Goal: Transaction & Acquisition: Purchase product/service

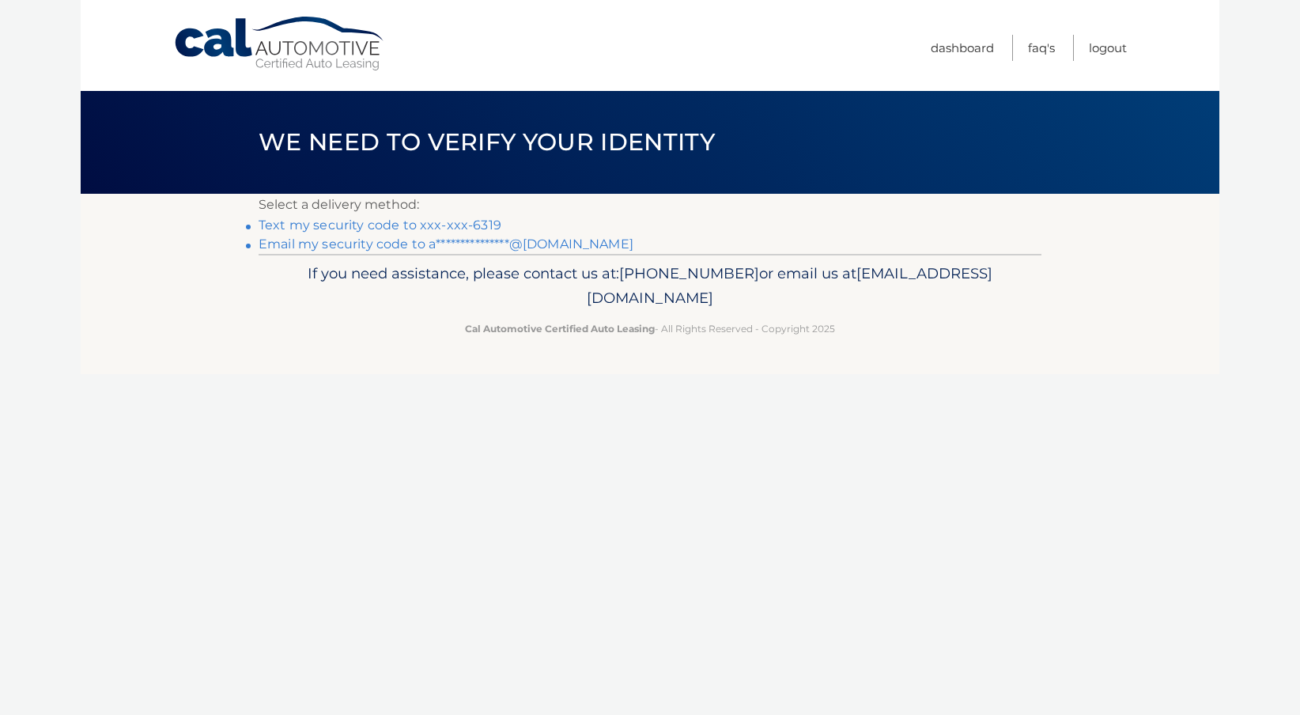
click at [329, 228] on link "Text my security code to xxx-xxx-6319" at bounding box center [379, 224] width 243 height 15
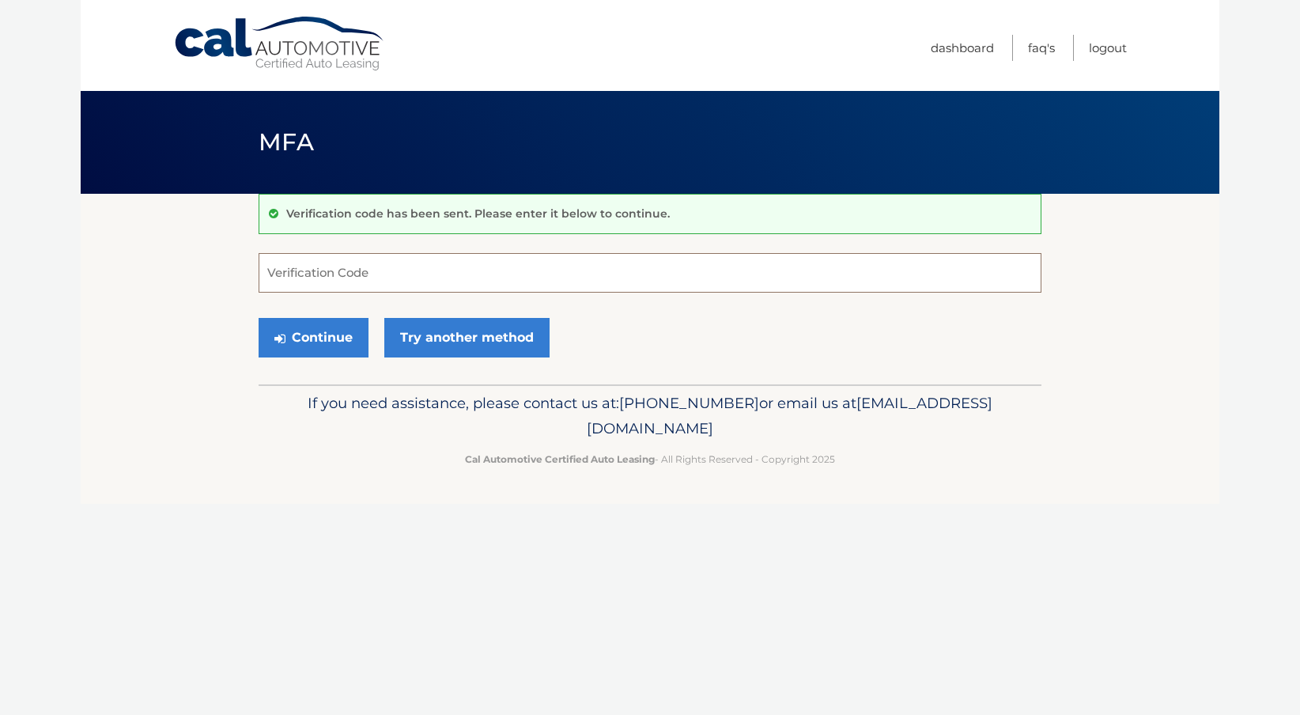
type input "9"
type input "491139"
click at [314, 328] on button "Continue" at bounding box center [313, 338] width 110 height 40
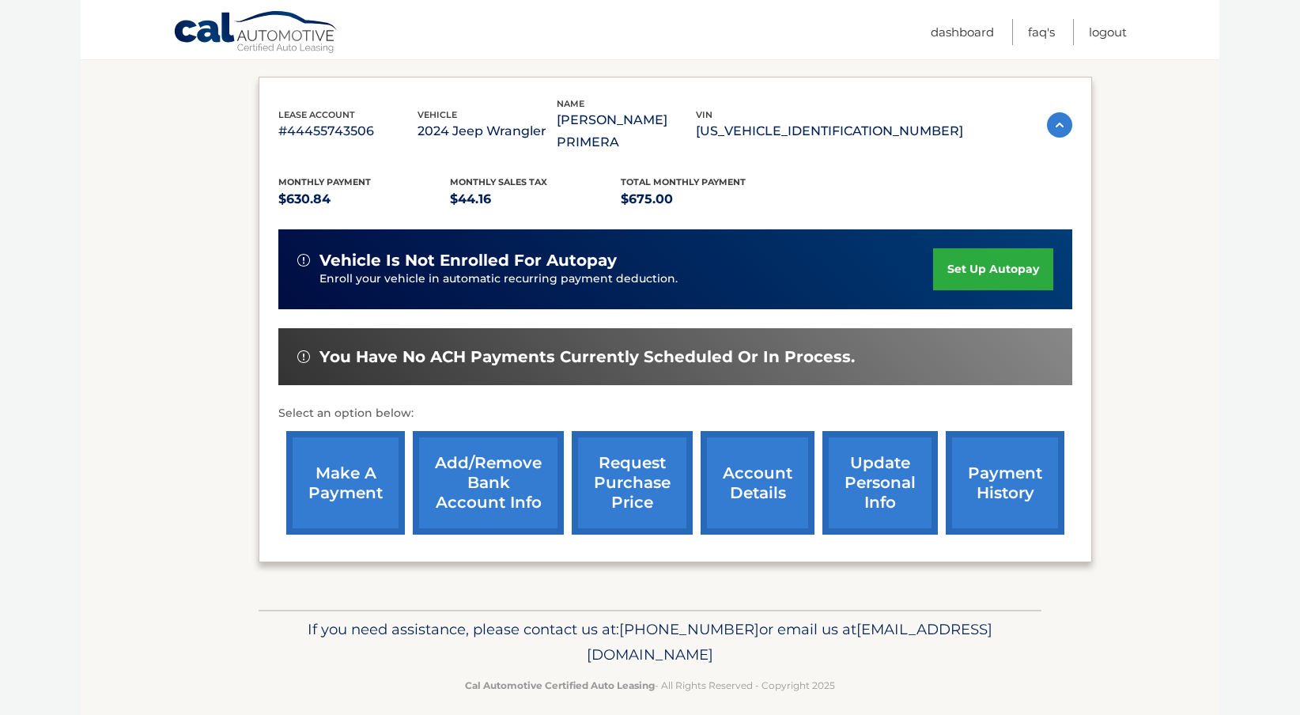
scroll to position [254, 0]
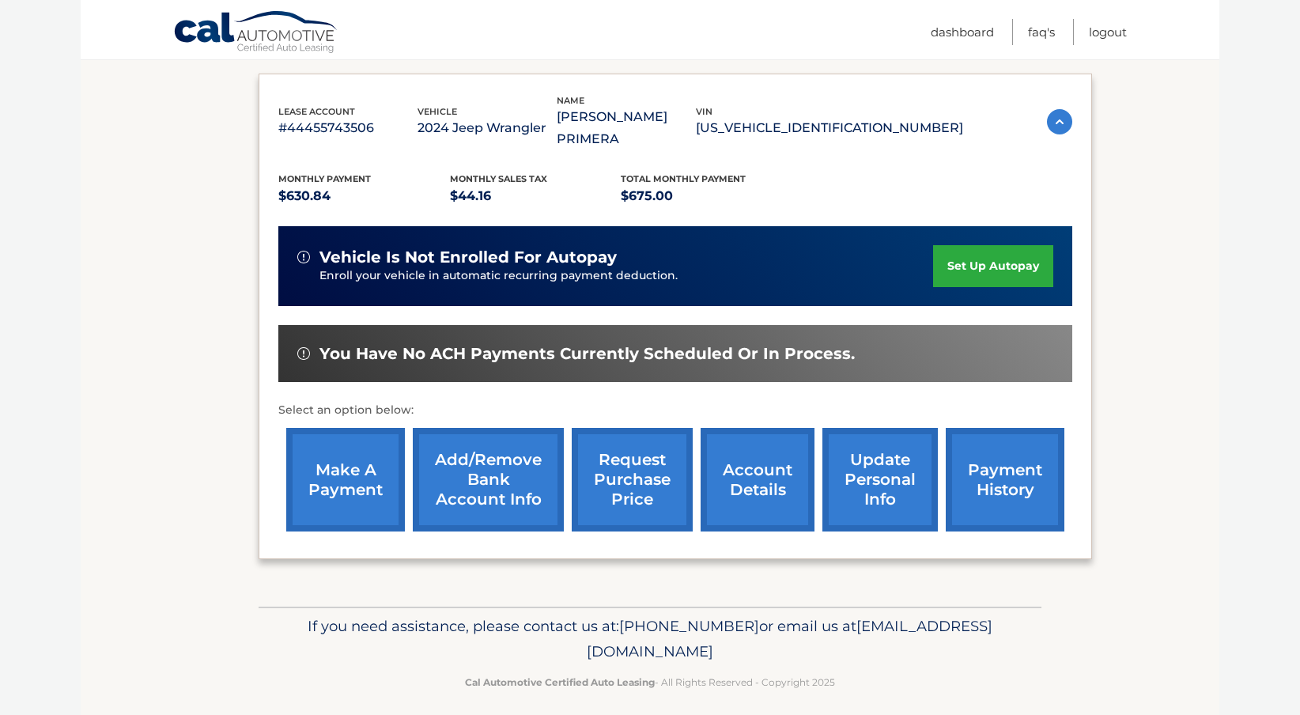
click at [360, 485] on link "make a payment" at bounding box center [345, 480] width 119 height 104
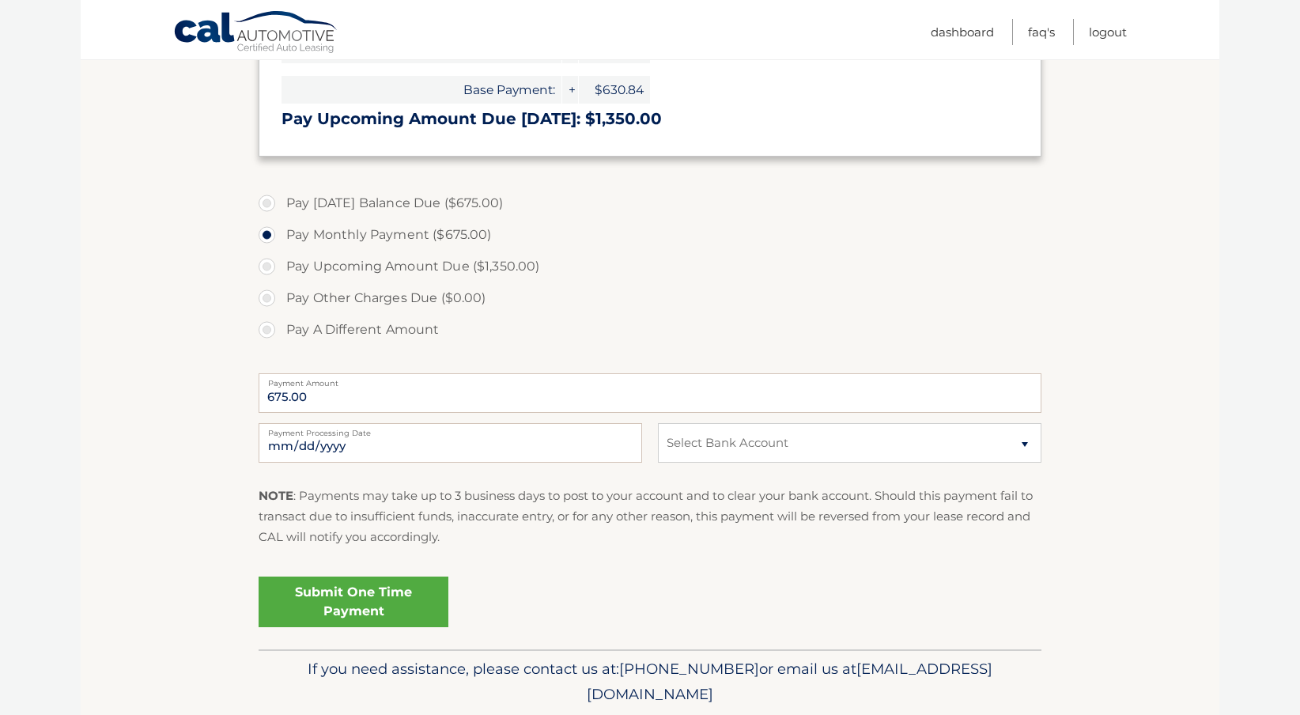
scroll to position [470, 0]
click at [388, 599] on link "Submit One Time Payment" at bounding box center [353, 599] width 190 height 51
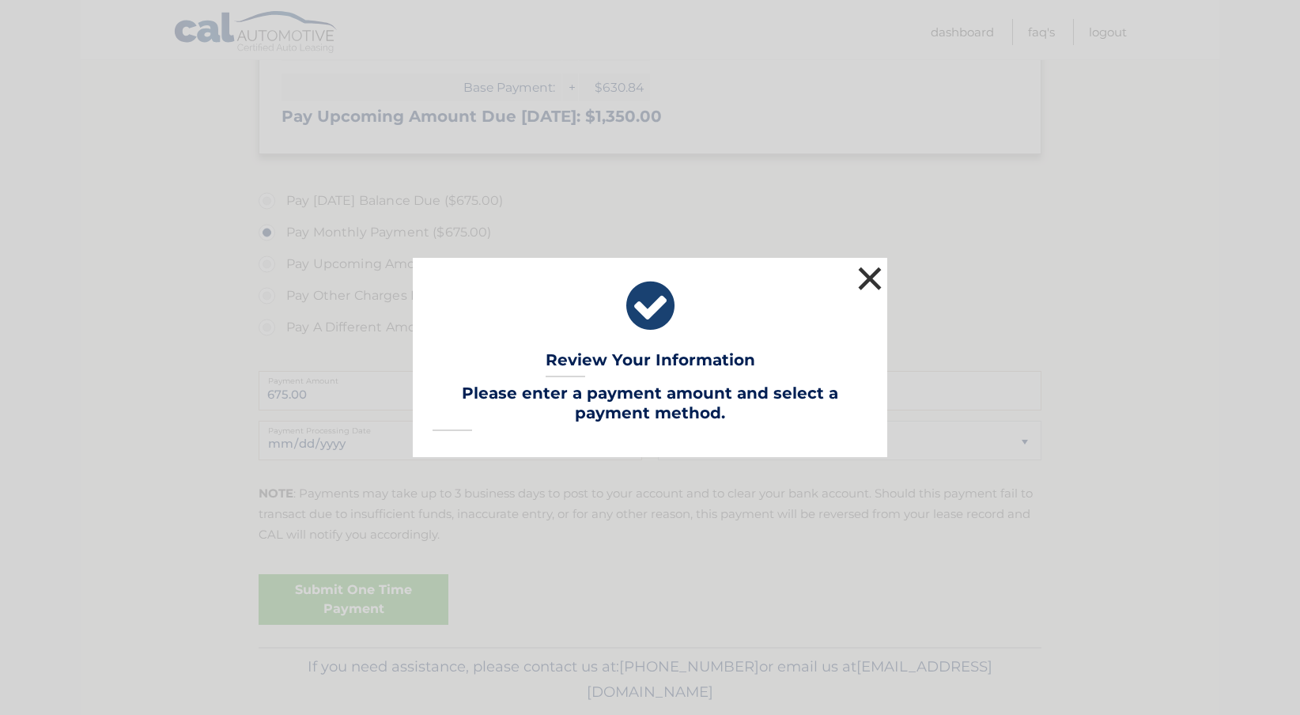
click at [862, 275] on button "×" at bounding box center [870, 278] width 32 height 32
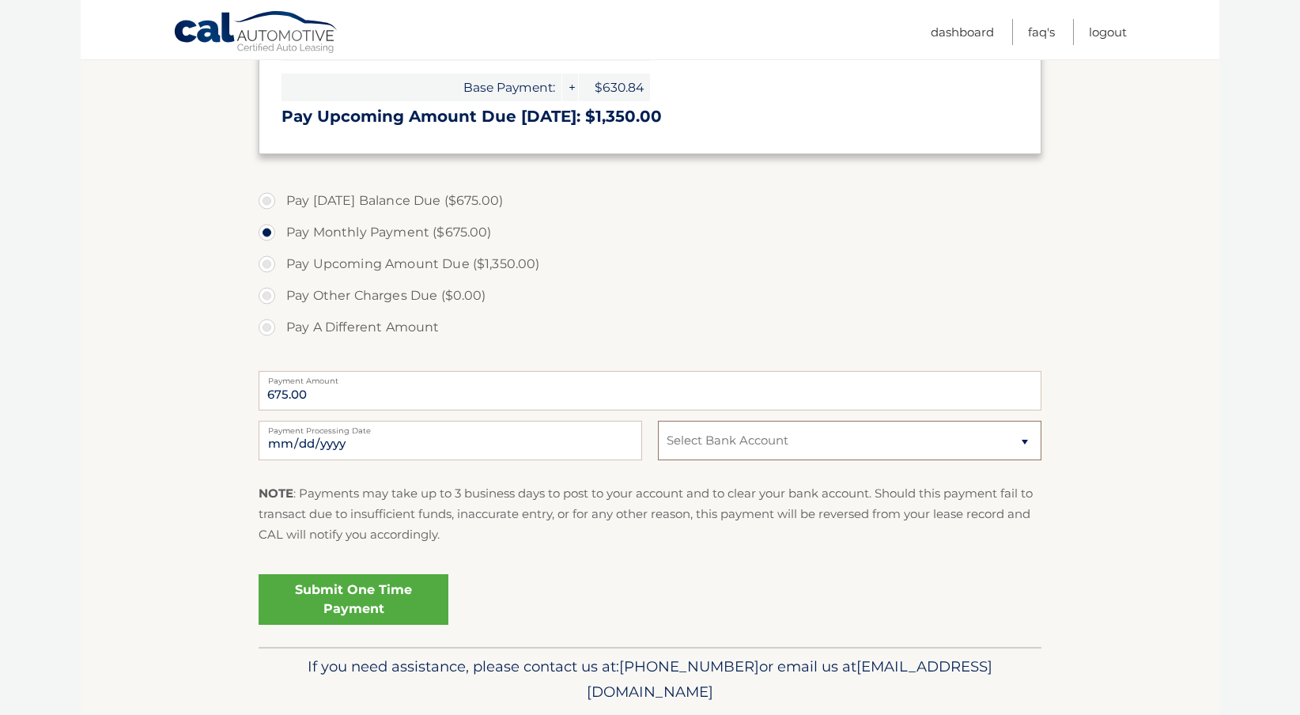
select select "YzU4NDk4OGMtYjQ3Yi00OTI2LTllZmUtZTQyMmI2MWU1MDc2"
click at [359, 599] on link "Submit One Time Payment" at bounding box center [353, 599] width 190 height 51
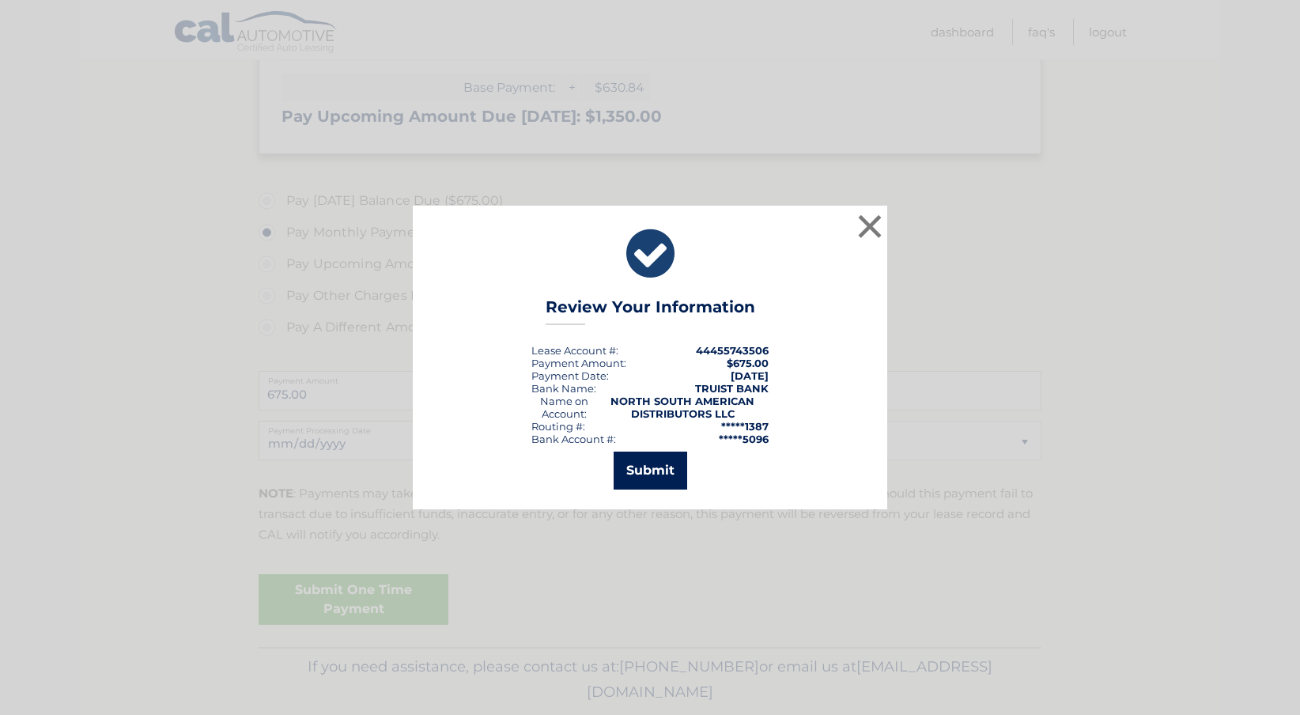
click at [661, 474] on button "Submit" at bounding box center [650, 470] width 74 height 38
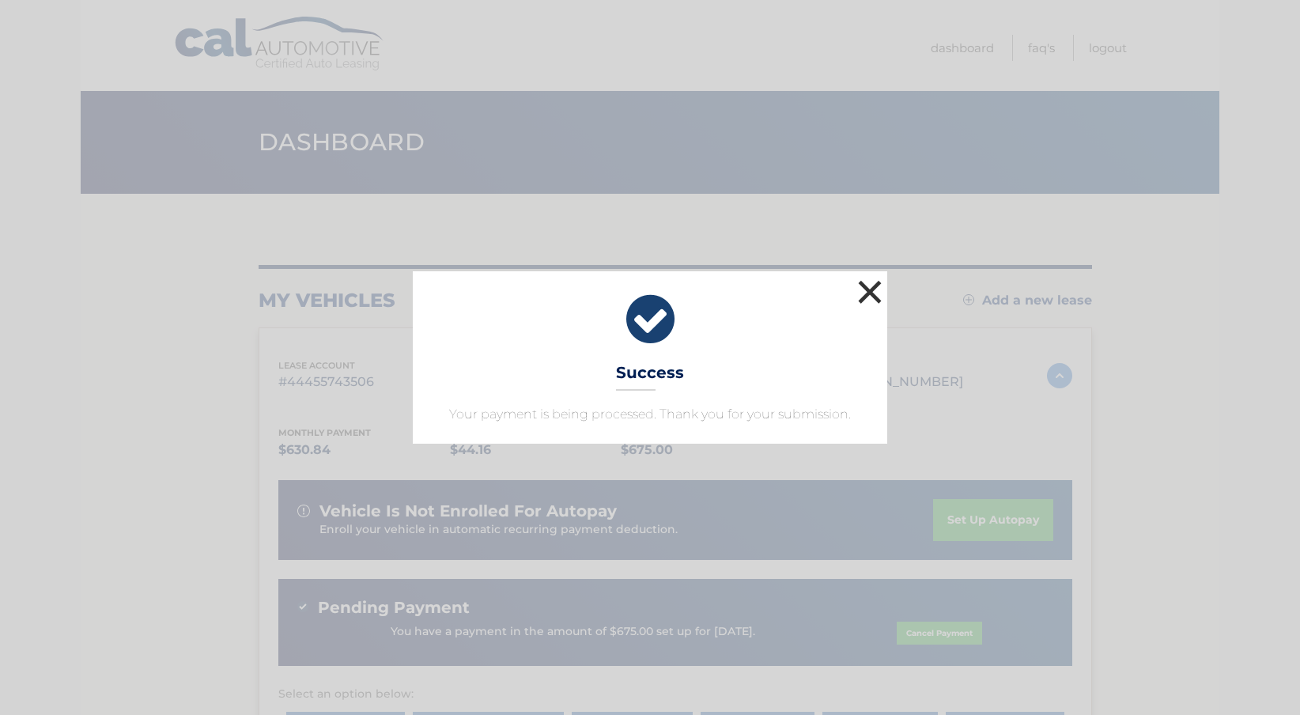
click at [871, 294] on button "×" at bounding box center [870, 292] width 32 height 32
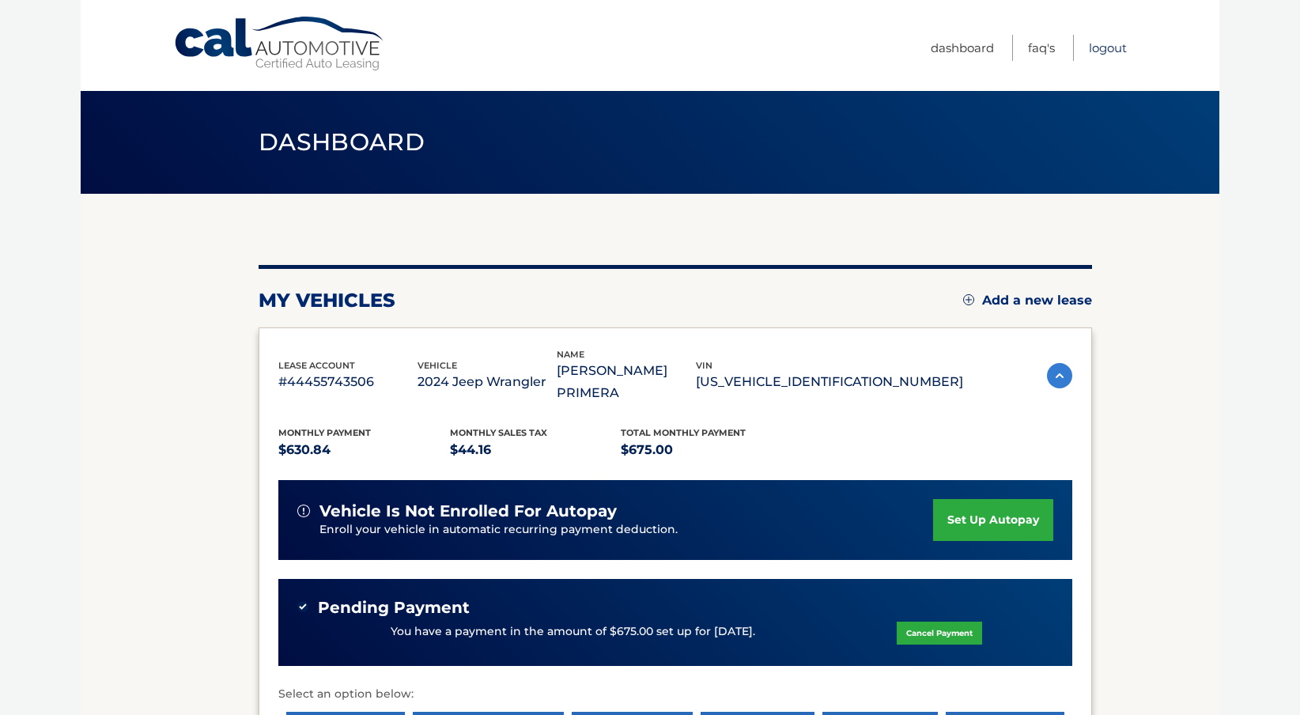
click at [1097, 49] on link "Logout" at bounding box center [1107, 48] width 38 height 26
